Goal: Task Accomplishment & Management: Manage account settings

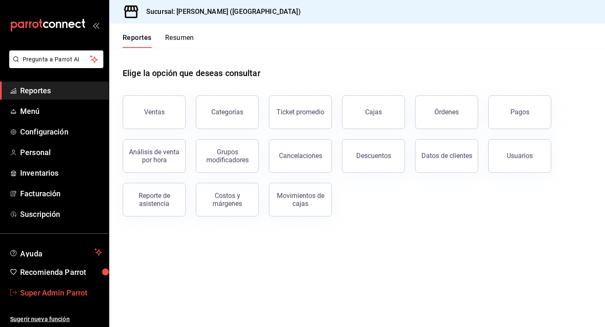
click at [78, 289] on span "Super Admin Parrot" at bounding box center [61, 292] width 82 height 11
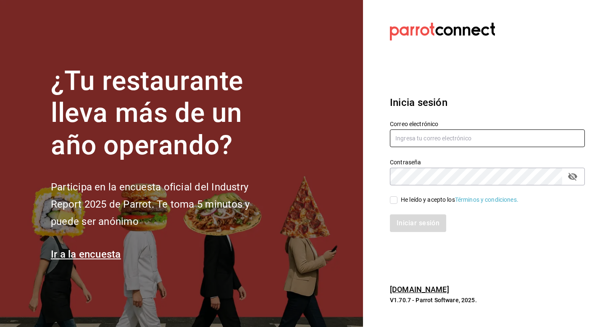
click at [405, 141] on input "text" at bounding box center [487, 138] width 195 height 18
type input "multiuser@guayabo.com"
click at [393, 202] on input "He leído y acepto los Términos y condiciones." at bounding box center [394, 200] width 8 height 8
checkbox input "true"
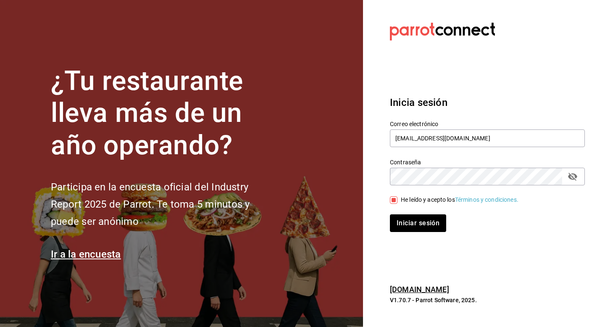
click at [398, 213] on div "Iniciar sesión" at bounding box center [482, 218] width 205 height 28
click at [404, 227] on button "Iniciar sesión" at bounding box center [418, 223] width 57 height 18
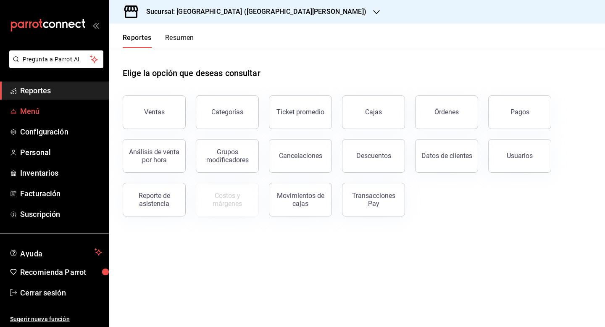
click at [42, 112] on span "Menú" at bounding box center [61, 110] width 82 height 11
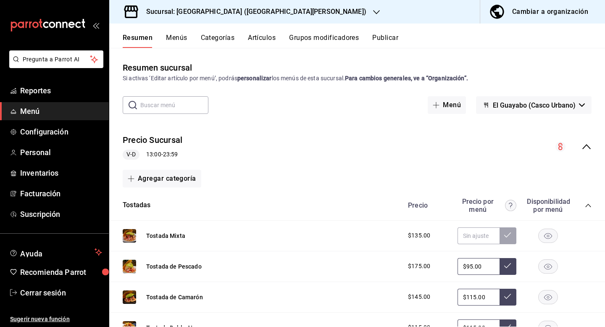
click at [590, 149] on icon "collapse-menu-row" at bounding box center [586, 147] width 10 height 10
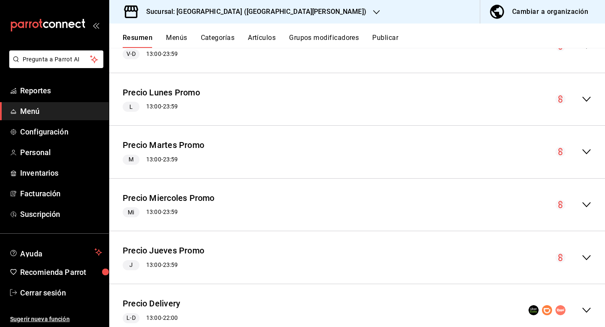
scroll to position [127, 0]
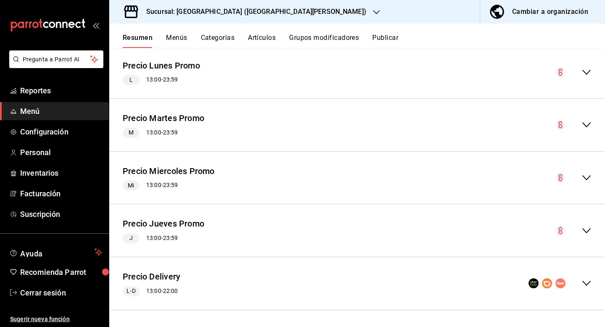
click at [583, 278] on icon "collapse-menu-row" at bounding box center [586, 283] width 10 height 10
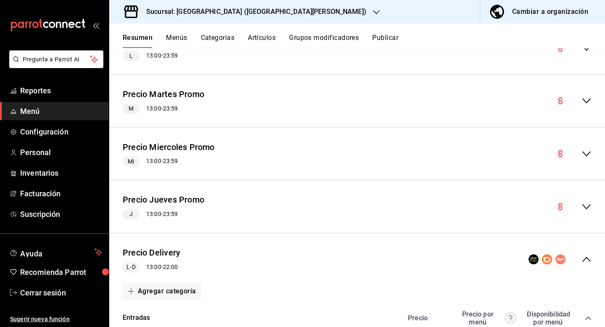
scroll to position [0, 0]
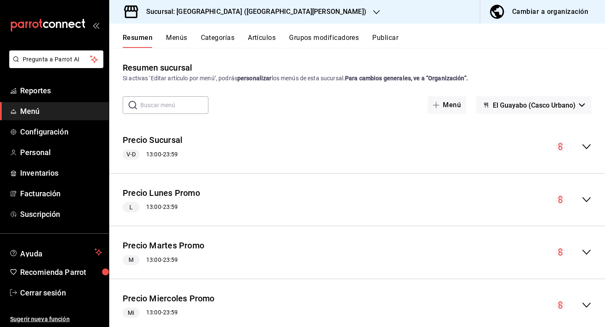
click at [242, 14] on h3 "Sucursal: El Guayabo (San Pedro)" at bounding box center [252, 12] width 227 height 10
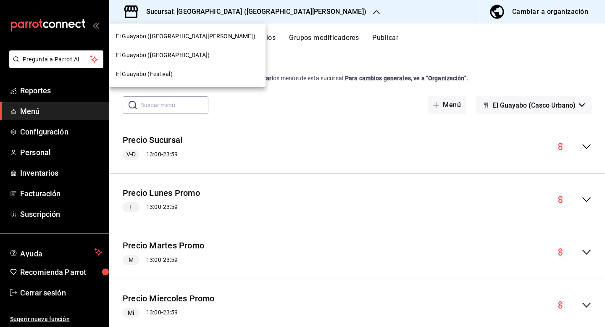
click at [214, 57] on div "El Guayabo (Villa Española)" at bounding box center [187, 55] width 143 height 9
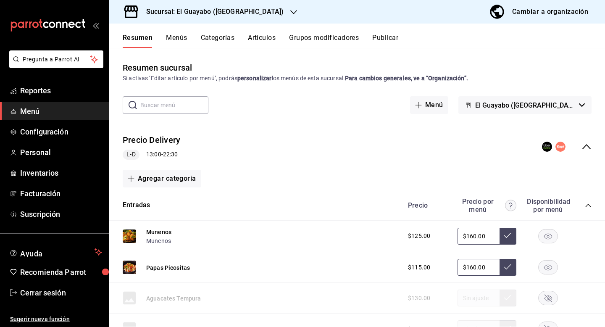
click at [587, 149] on icon "collapse-menu-row" at bounding box center [586, 147] width 10 height 10
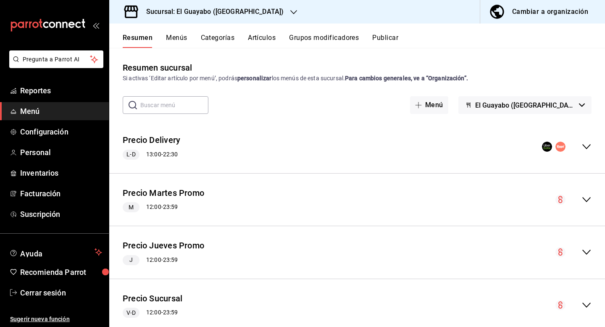
click at [380, 40] on button "Publicar" at bounding box center [385, 41] width 26 height 14
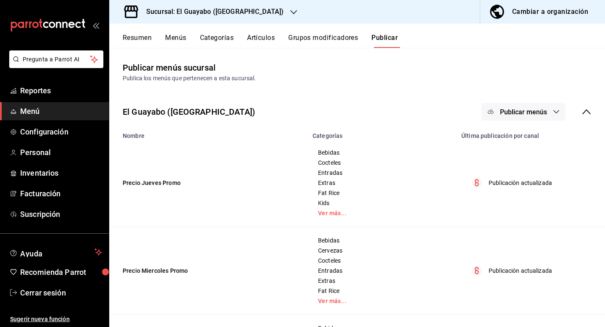
scroll to position [352, 0]
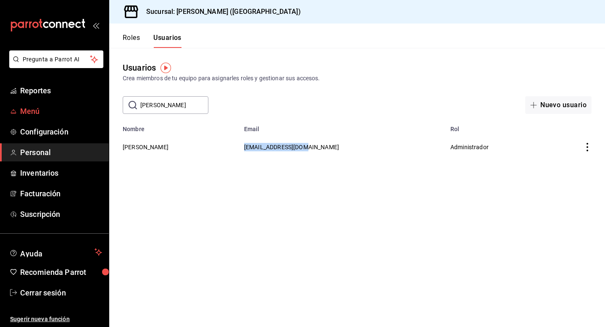
click at [35, 108] on span "Menú" at bounding box center [61, 110] width 82 height 11
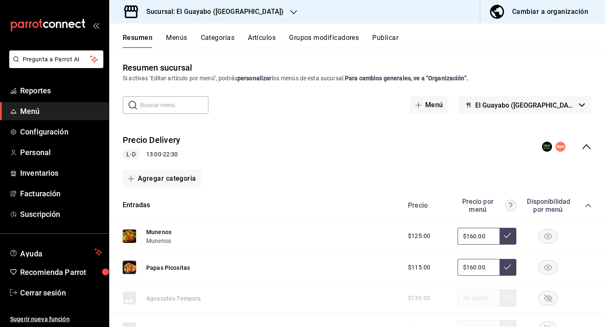
click at [586, 147] on icon "collapse-menu-row" at bounding box center [586, 147] width 10 height 10
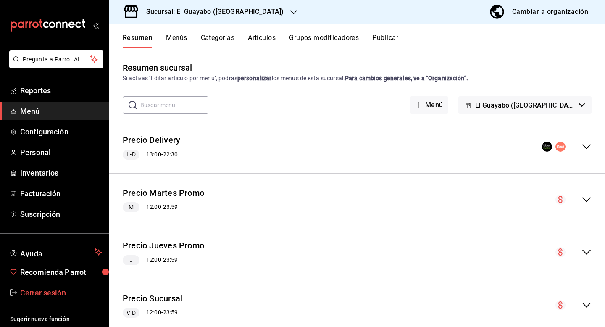
click at [54, 287] on span "Cerrar sesión" at bounding box center [61, 292] width 82 height 11
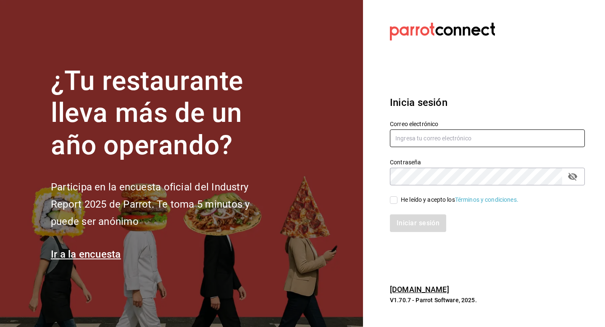
click at [459, 146] on input "text" at bounding box center [487, 138] width 195 height 18
type input "hotaruarcos@costeno.com"
click at [403, 197] on div "He leído y acepto los Términos y condiciones." at bounding box center [460, 199] width 118 height 9
click at [397, 197] on input "He leído y acepto los Términos y condiciones." at bounding box center [394, 200] width 8 height 8
checkbox input "true"
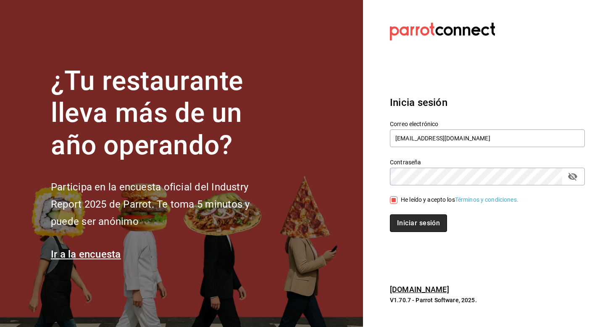
click at [403, 223] on button "Iniciar sesión" at bounding box center [418, 223] width 57 height 18
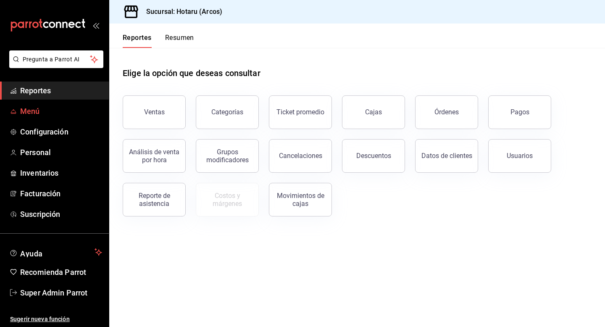
click at [37, 113] on span "Menú" at bounding box center [61, 110] width 82 height 11
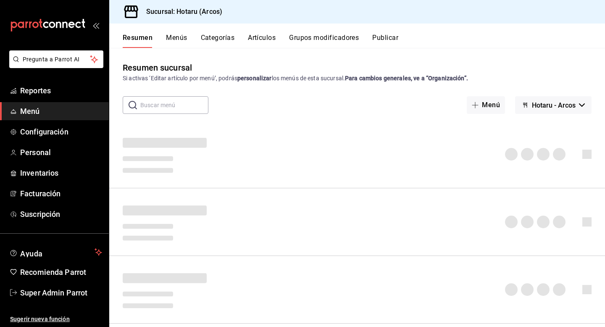
click at [557, 104] on span "Hotaru - Arcos" at bounding box center [554, 105] width 44 height 8
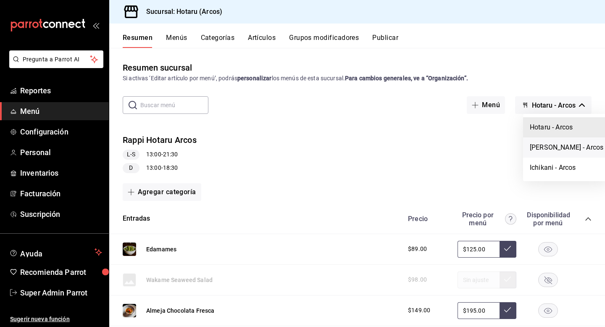
click at [549, 149] on li "Potaru - Arcos" at bounding box center [566, 147] width 87 height 20
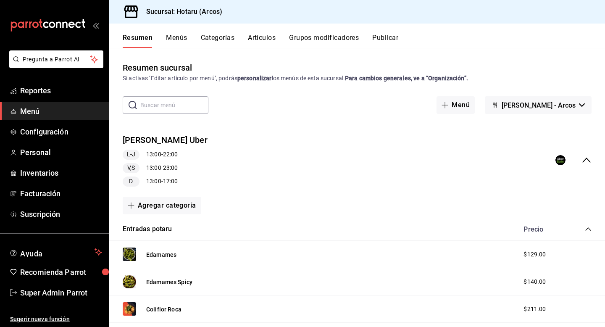
click at [587, 161] on icon "collapse-menu-row" at bounding box center [586, 160] width 10 height 10
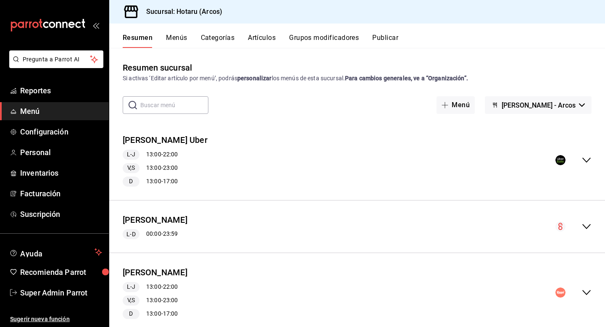
scroll to position [23, 0]
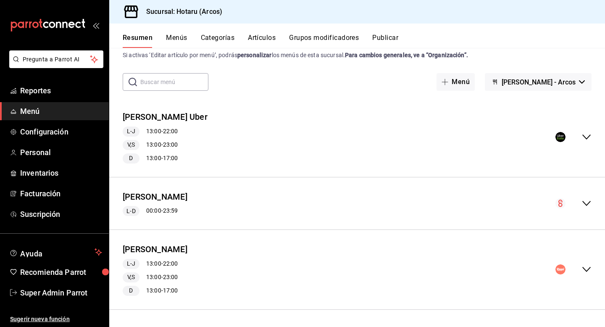
click at [585, 267] on icon "collapse-menu-row" at bounding box center [586, 269] width 10 height 10
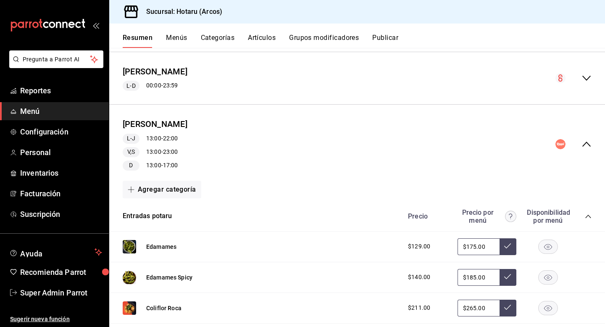
scroll to position [0, 0]
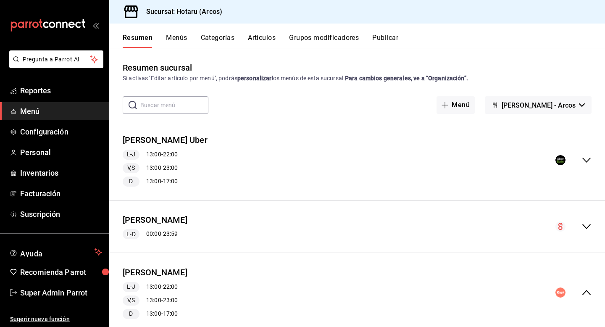
click at [388, 36] on button "Publicar" at bounding box center [385, 41] width 26 height 14
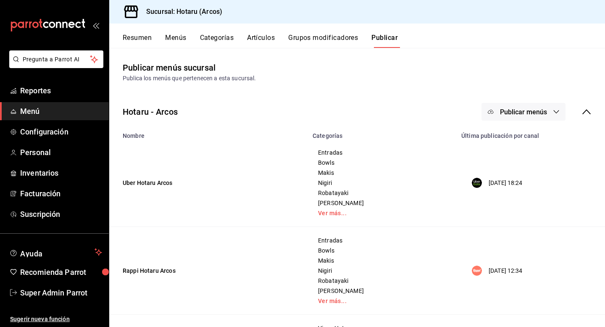
click at [585, 115] on icon at bounding box center [586, 112] width 10 height 10
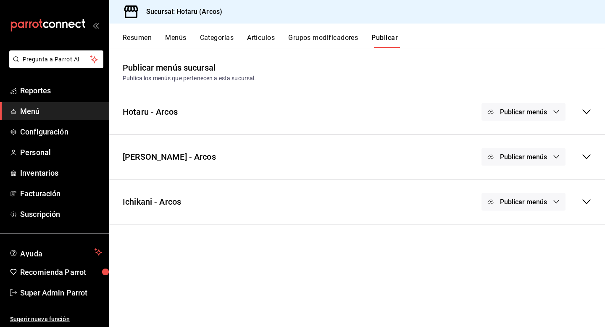
click at [593, 159] on div "Potaru - Arcos Publicar menús" at bounding box center [357, 156] width 496 height 31
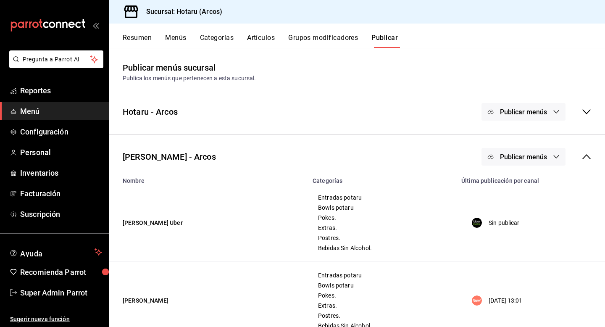
click at [137, 42] on button "Resumen" at bounding box center [137, 41] width 29 height 14
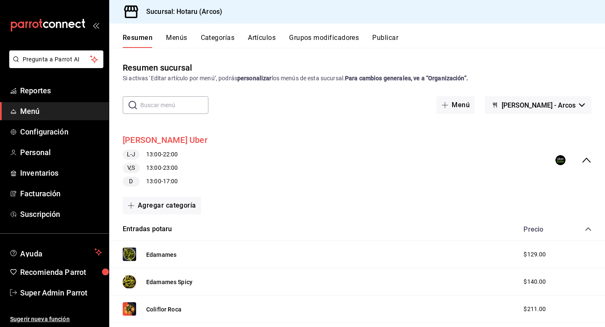
click at [165, 137] on button "Potaru Arcos Uber" at bounding box center [165, 140] width 85 height 12
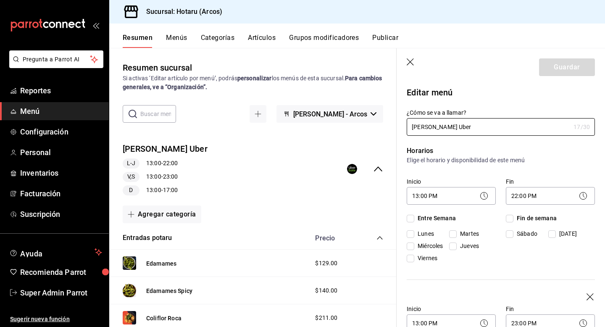
checkbox input "true"
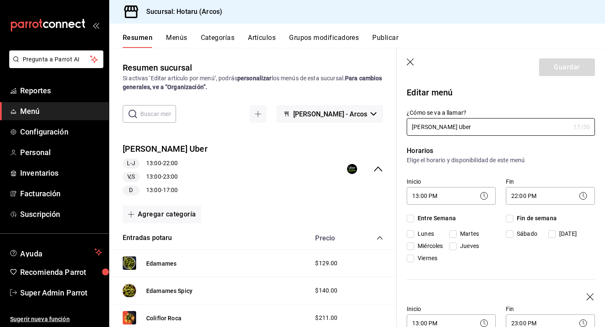
checkbox input "true"
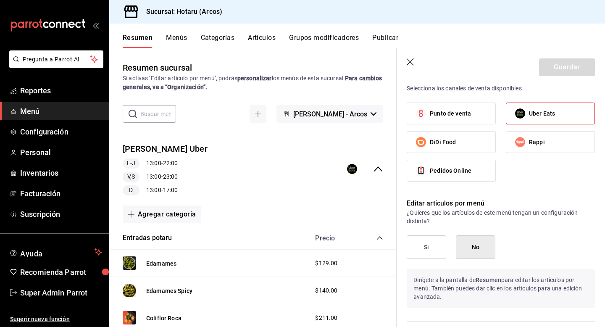
scroll to position [644, 0]
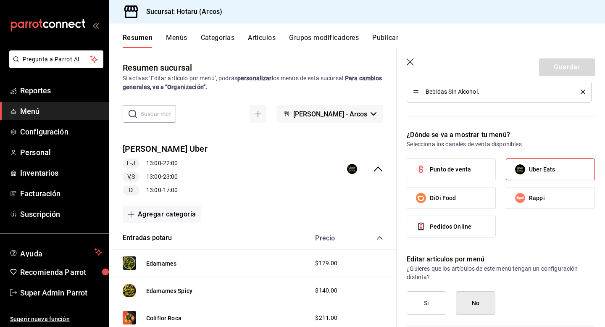
click at [426, 302] on button "Si" at bounding box center [426, 303] width 39 height 24
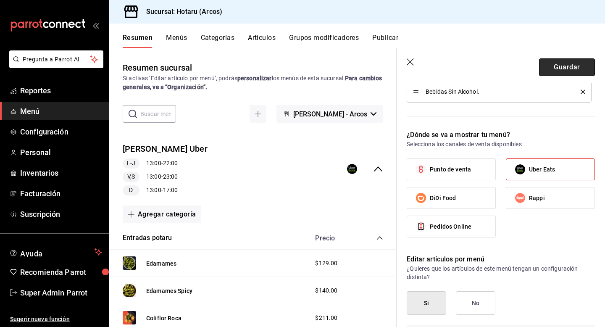
click at [574, 60] on button "Guardar" at bounding box center [567, 67] width 56 height 18
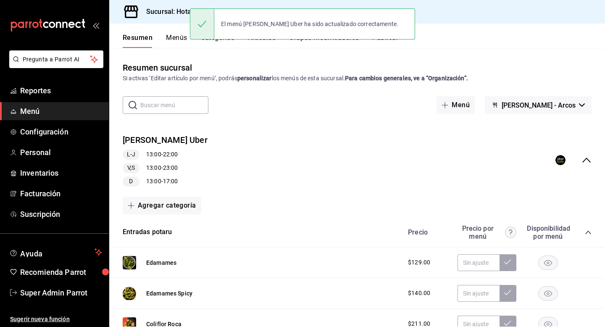
drag, startPoint x: 58, startPoint y: 296, endPoint x: 343, endPoint y: 173, distance: 310.2
click at [58, 296] on span "Super Admin Parrot" at bounding box center [61, 292] width 82 height 11
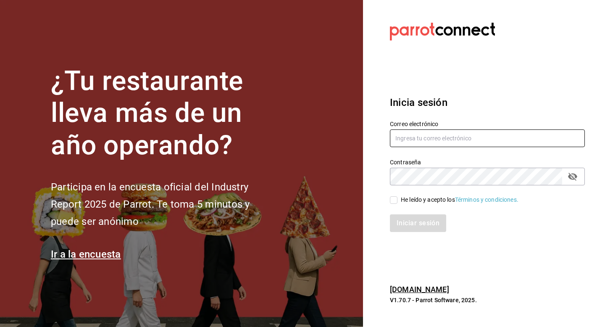
click at [425, 144] on input "text" at bounding box center [487, 138] width 195 height 18
type input "tigre@costeno.com"
drag, startPoint x: 402, startPoint y: 198, endPoint x: 402, endPoint y: 204, distance: 5.9
click at [402, 198] on div "He leído y acepto los Términos y condiciones." at bounding box center [460, 199] width 118 height 9
click at [397, 198] on input "He leído y acepto los Términos y condiciones." at bounding box center [394, 200] width 8 height 8
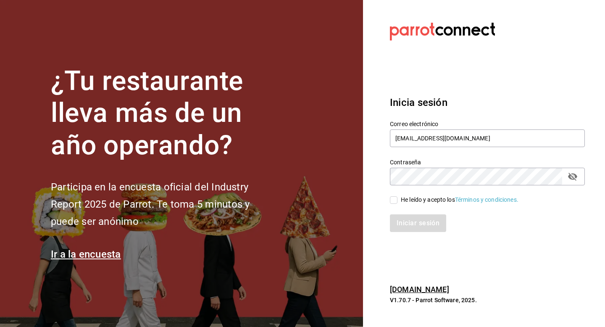
checkbox input "true"
click at [402, 220] on button "Iniciar sesión" at bounding box center [418, 223] width 57 height 18
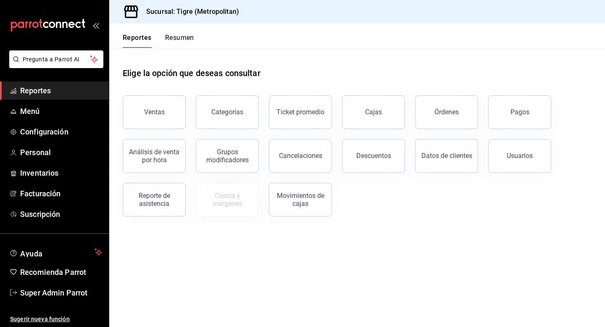
click at [435, 118] on button "Órdenes" at bounding box center [446, 112] width 63 height 34
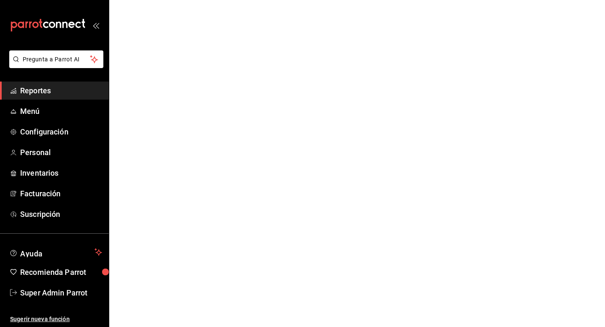
click at [447, 0] on html "Pregunta a Parrot AI Reportes Menú Configuración Personal Inventarios Facturaci…" at bounding box center [302, 0] width 605 height 0
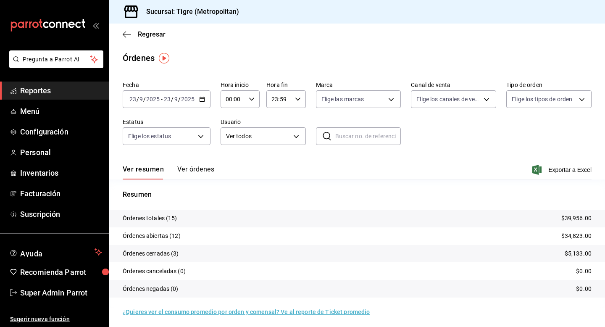
click at [191, 171] on button "Ver órdenes" at bounding box center [195, 172] width 37 height 14
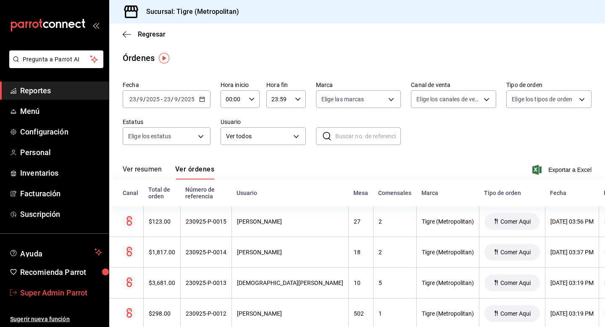
click at [49, 298] on span "Super Admin Parrot" at bounding box center [61, 292] width 82 height 11
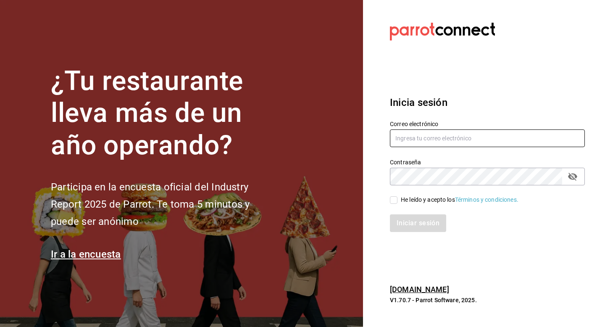
click at [429, 129] on input "text" at bounding box center [487, 138] width 195 height 18
type input "[EMAIL_ADDRESS][DOMAIN_NAME]"
click at [404, 201] on div "He leído y acepto los Términos y condiciones." at bounding box center [460, 199] width 118 height 9
click at [397, 201] on input "He leído y acepto los Términos y condiciones." at bounding box center [394, 200] width 8 height 8
checkbox input "true"
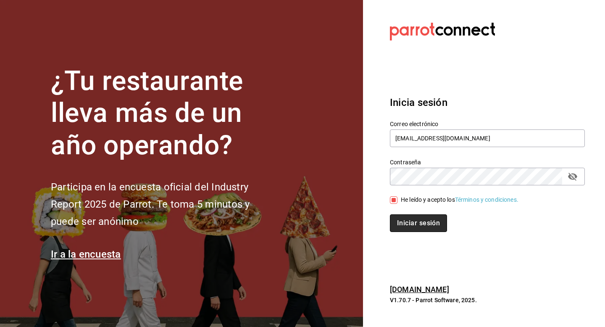
click at [404, 219] on button "Iniciar sesión" at bounding box center [418, 223] width 57 height 18
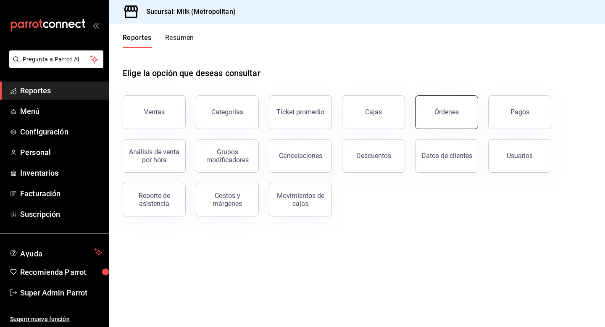
click at [448, 118] on button "Órdenes" at bounding box center [446, 112] width 63 height 34
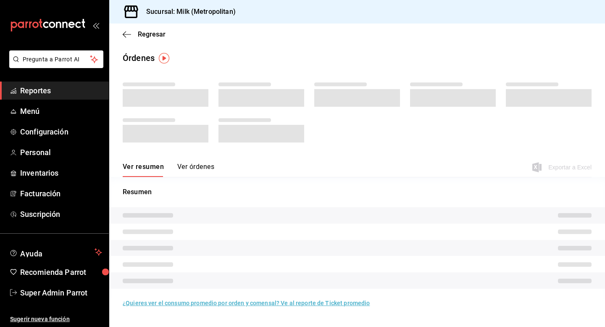
click at [205, 168] on div "Ver resumen Ver órdenes" at bounding box center [169, 170] width 92 height 14
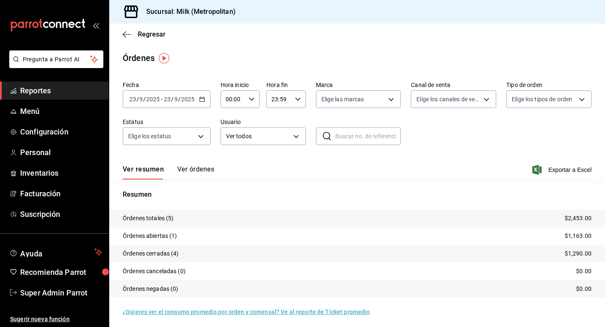
click at [205, 167] on button "Ver órdenes" at bounding box center [195, 172] width 37 height 14
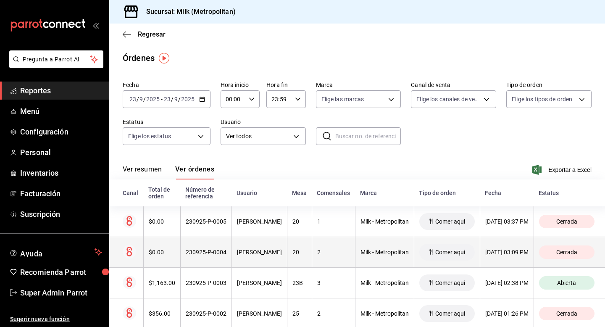
scroll to position [50, 0]
